Goal: Information Seeking & Learning: Learn about a topic

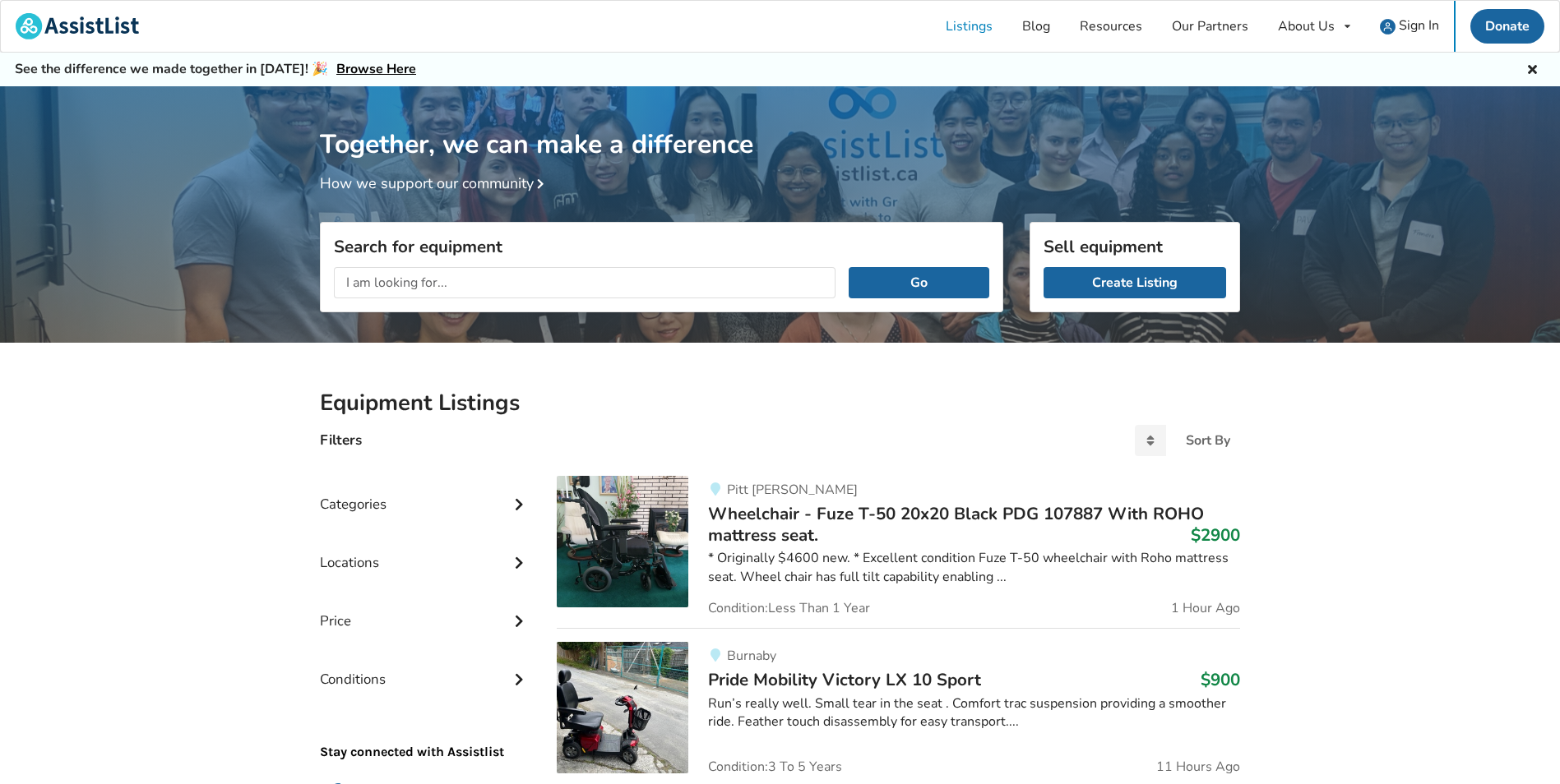
click at [511, 285] on input "text" at bounding box center [585, 283] width 502 height 31
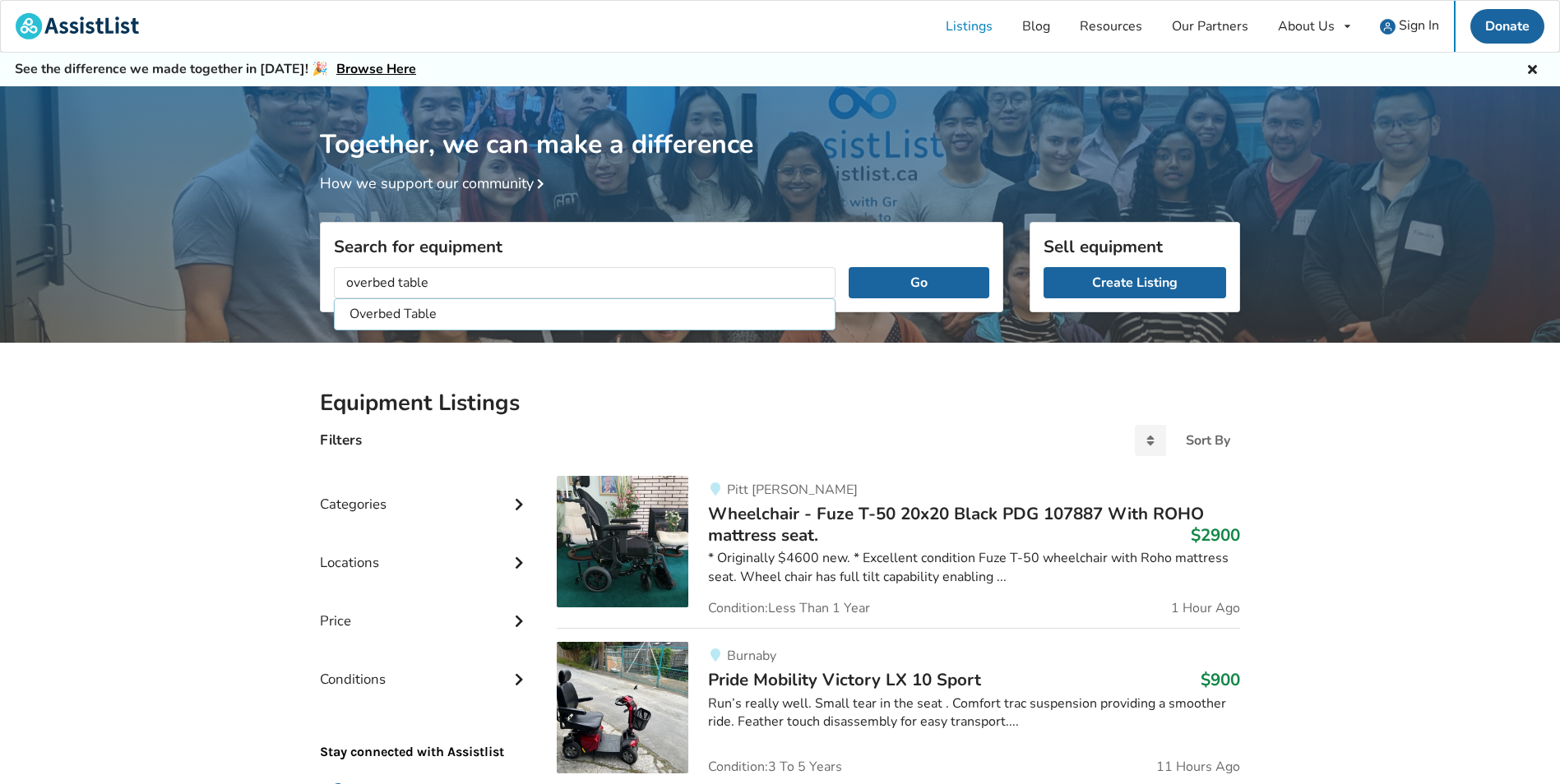
type input "overbed table"
click at [849, 268] on button "Go" at bounding box center [919, 283] width 140 height 31
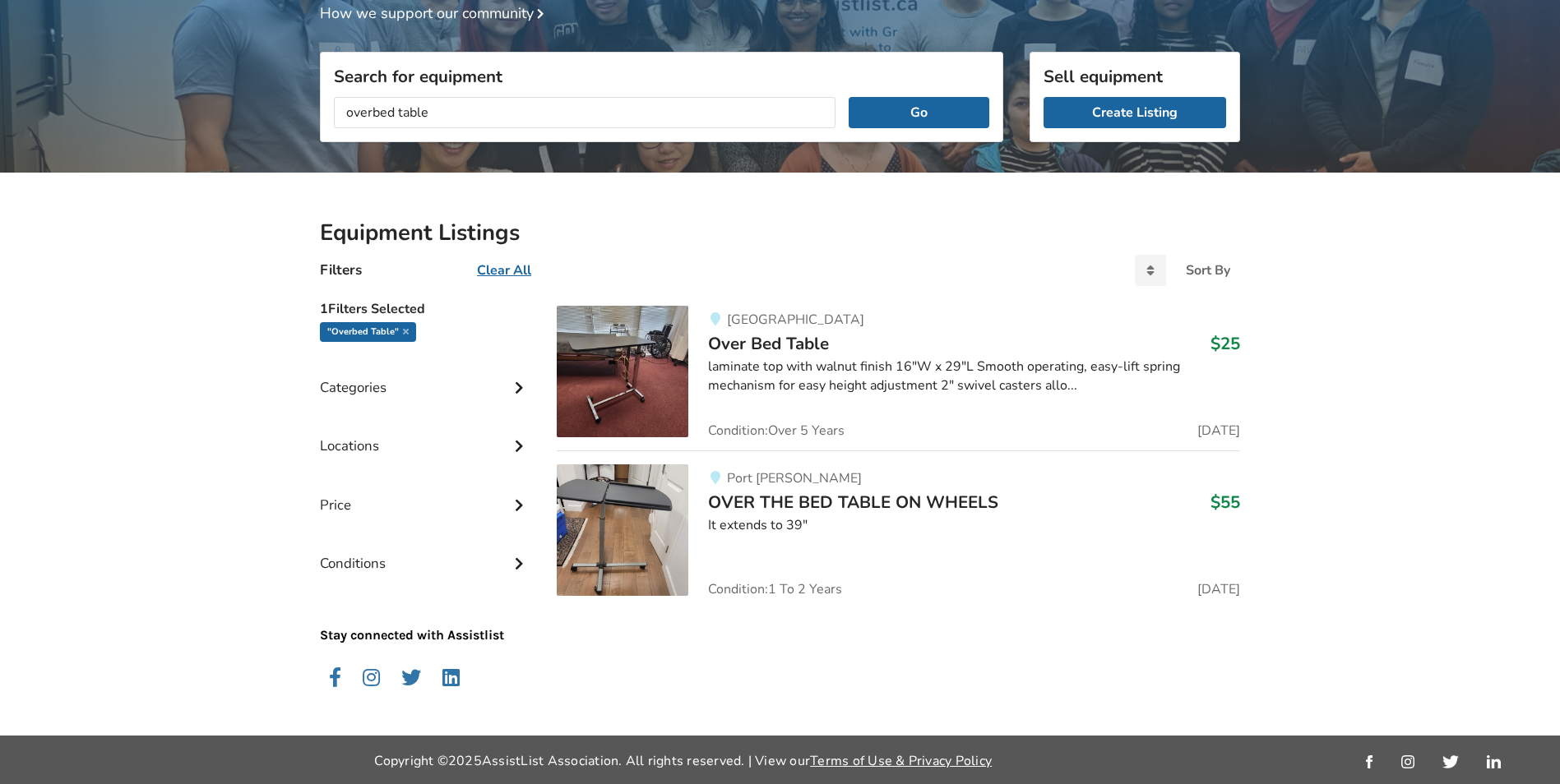
scroll to position [171, 0]
click at [636, 367] on img at bounding box center [622, 370] width 132 height 132
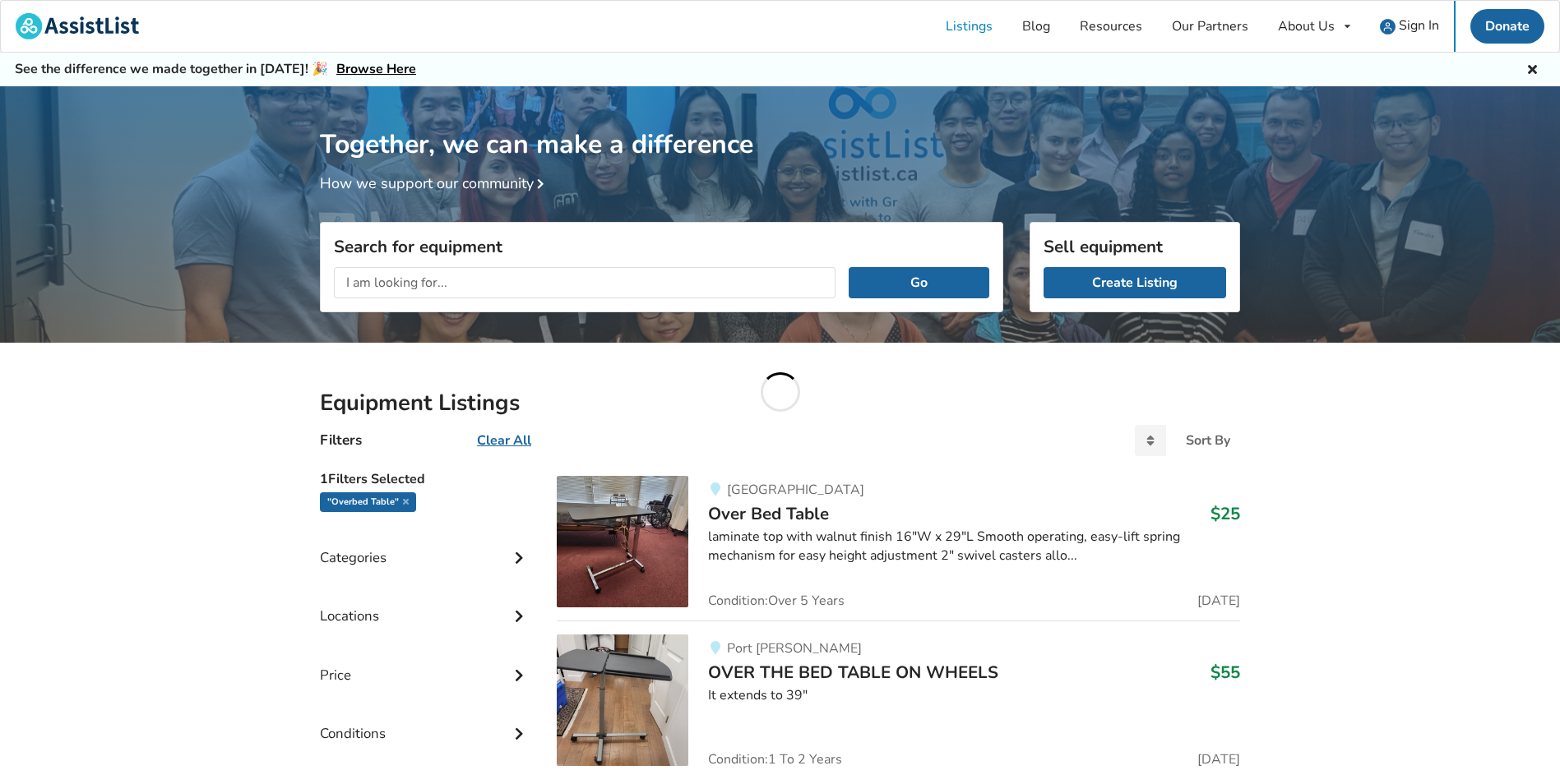
scroll to position [171, 0]
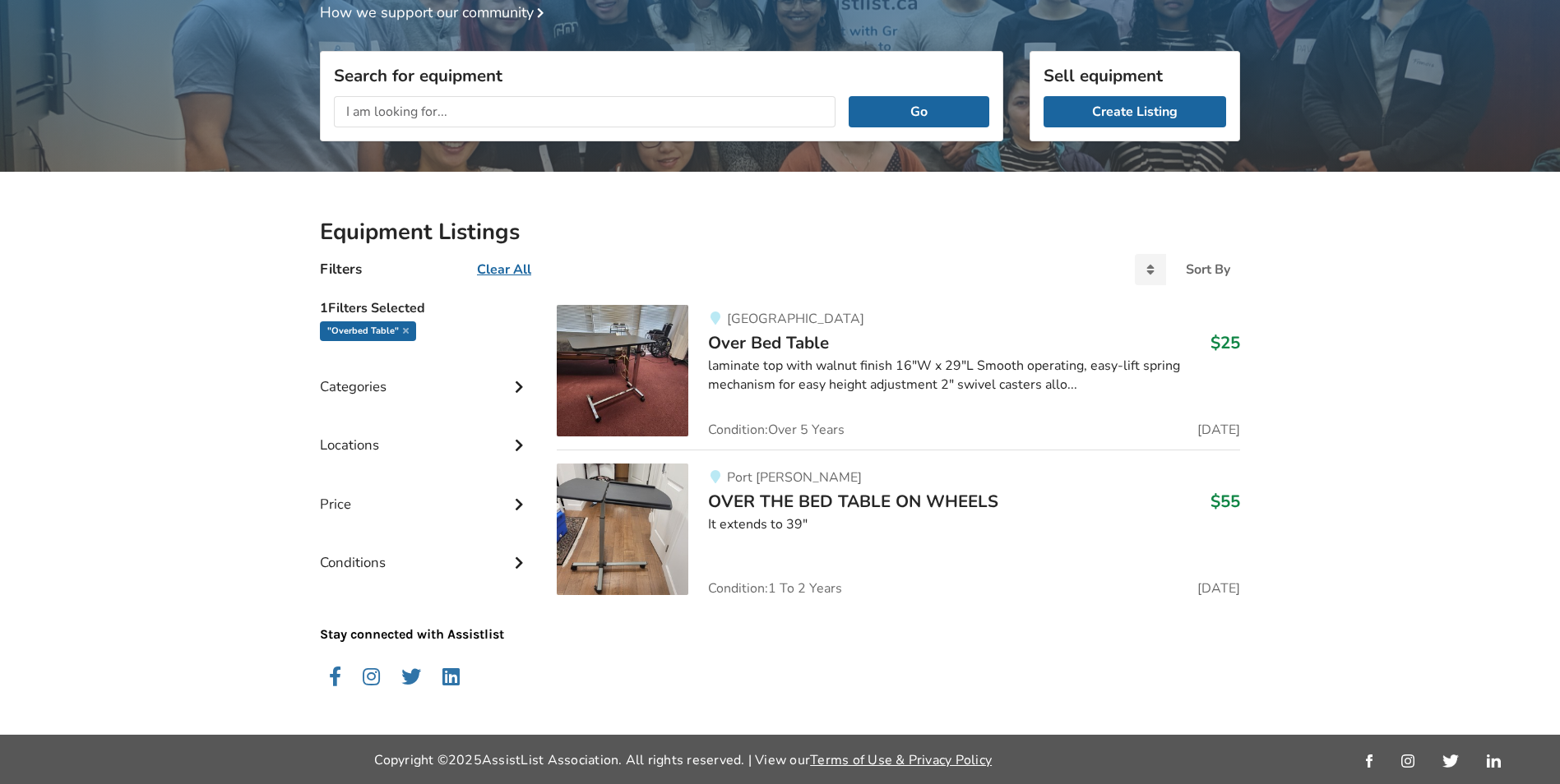
click at [885, 505] on span "OVER THE BED TABLE ON WHEELS" at bounding box center [853, 501] width 291 height 23
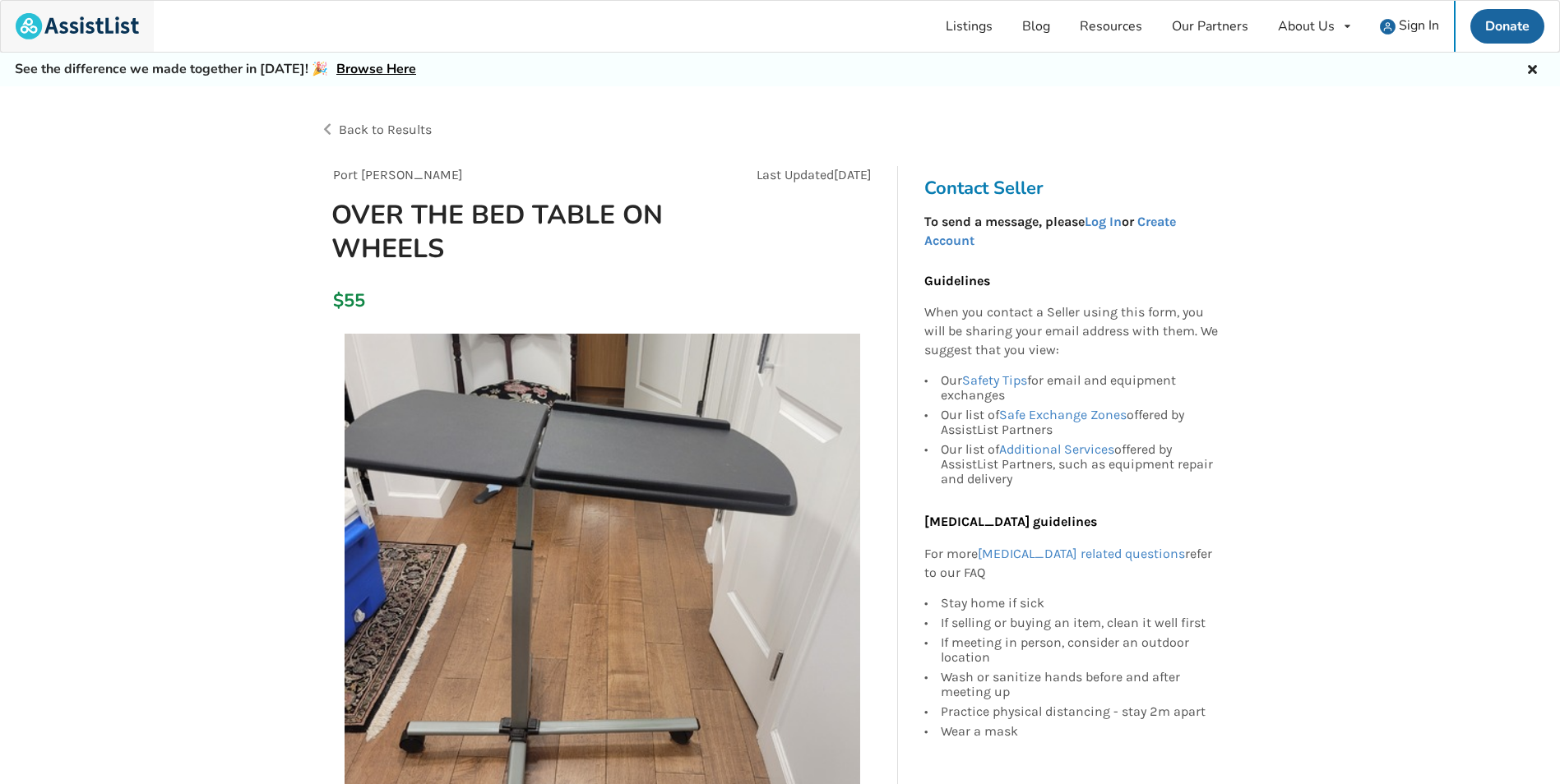
scroll to position [171, 0]
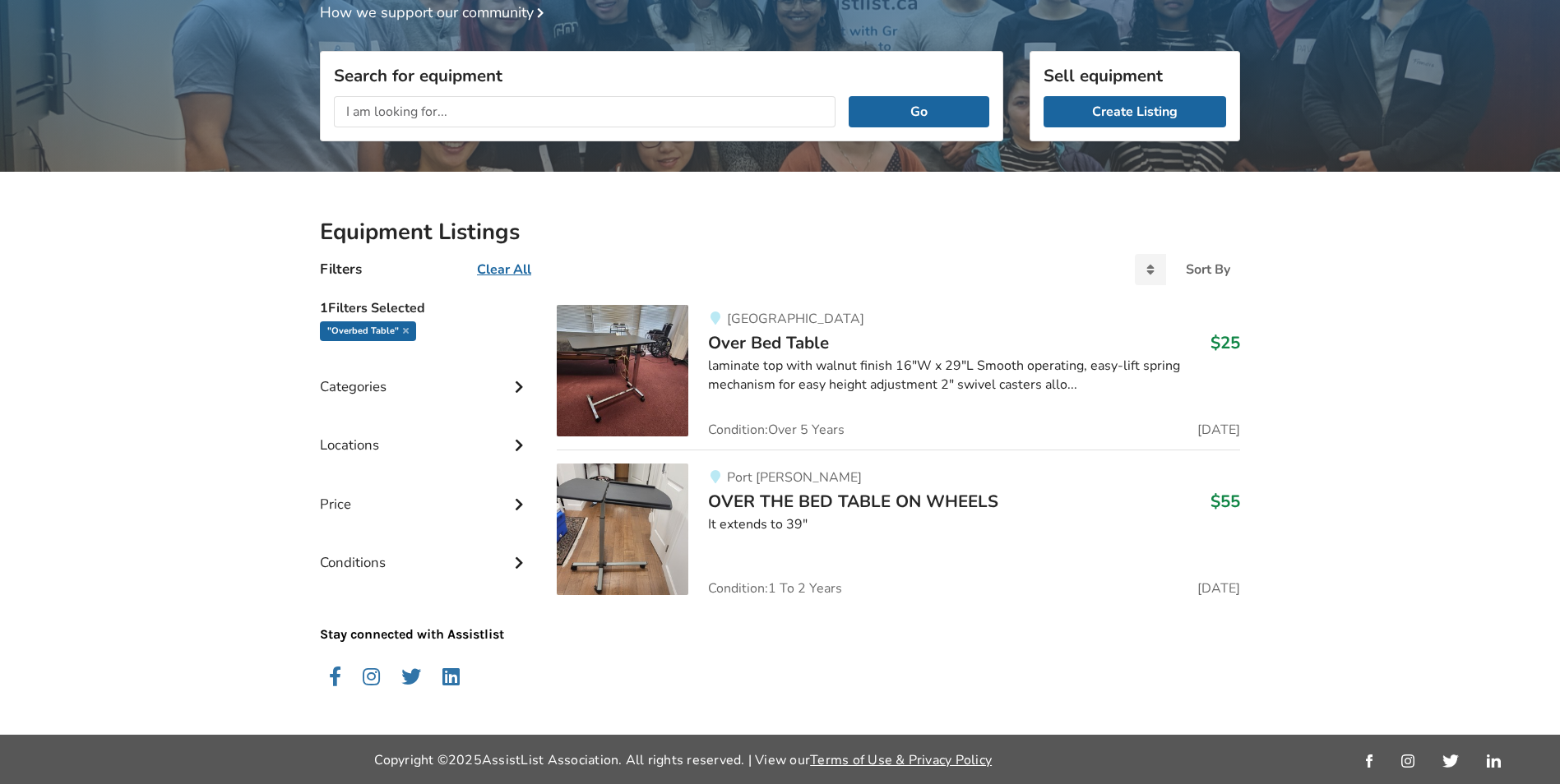
click at [739, 339] on span "Over Bed Table" at bounding box center [769, 343] width 121 height 23
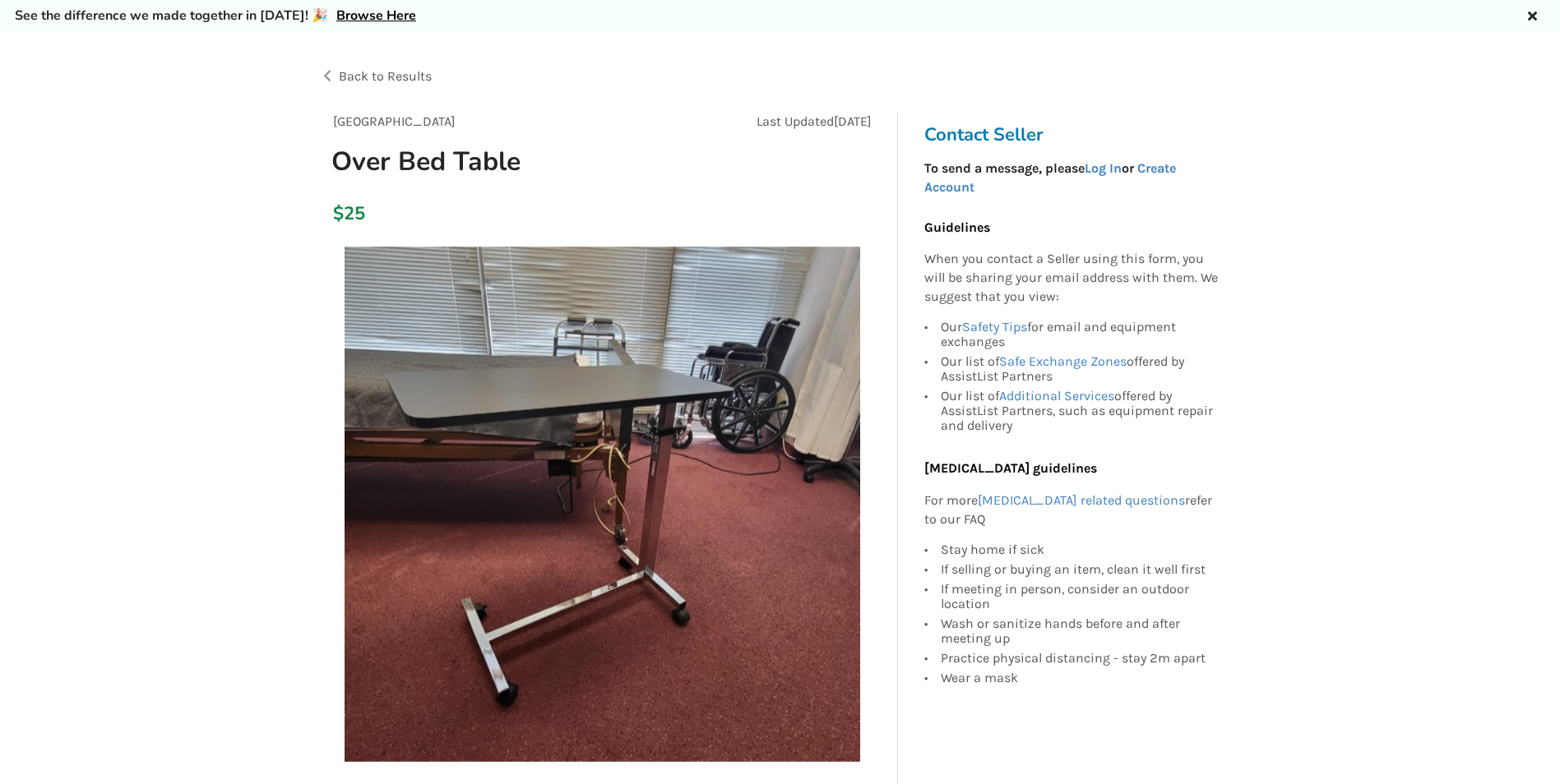
scroll to position [82, 0]
